Goal: Task Accomplishment & Management: Use online tool/utility

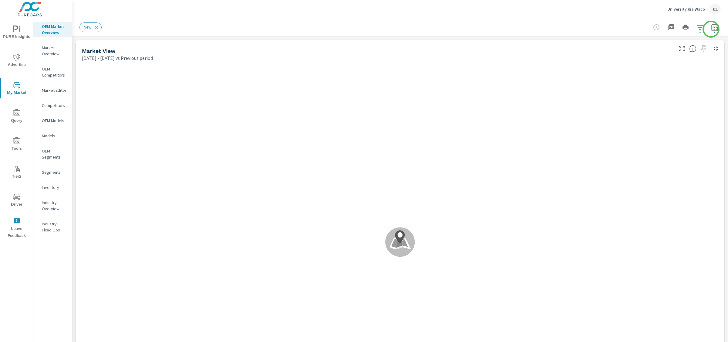
click at [629, 29] on icon "button" at bounding box center [715, 28] width 4 height 2
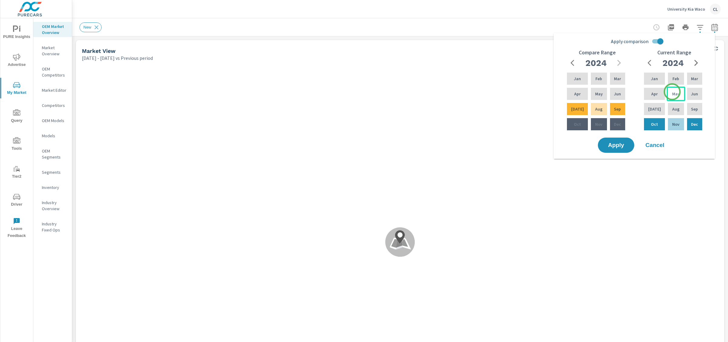
click at [629, 92] on p "May" at bounding box center [676, 94] width 8 height 6
drag, startPoint x: 655, startPoint y: 107, endPoint x: 650, endPoint y: 109, distance: 4.8
click at [629, 107] on p "[DATE]" at bounding box center [654, 109] width 13 height 6
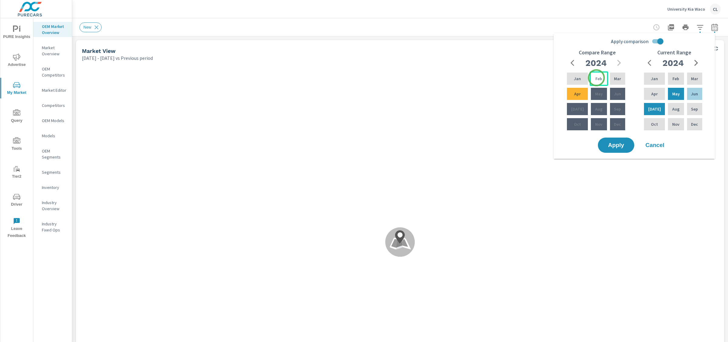
click at [596, 78] on p "Feb" at bounding box center [599, 79] width 7 height 6
click at [582, 94] on div "Apr" at bounding box center [577, 93] width 23 height 15
click at [613, 144] on span "Apply" at bounding box center [616, 145] width 25 height 6
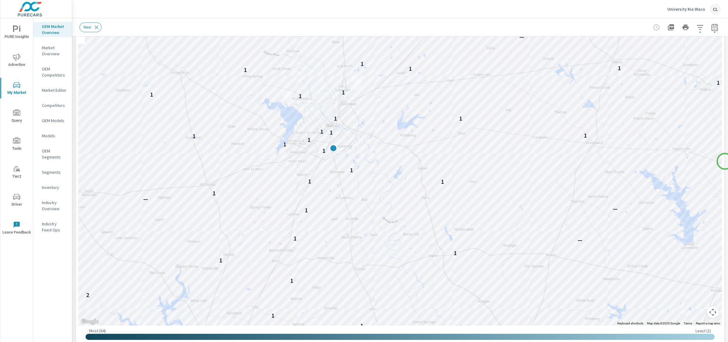
scroll to position [62, 0]
